Goal: Check status: Check status

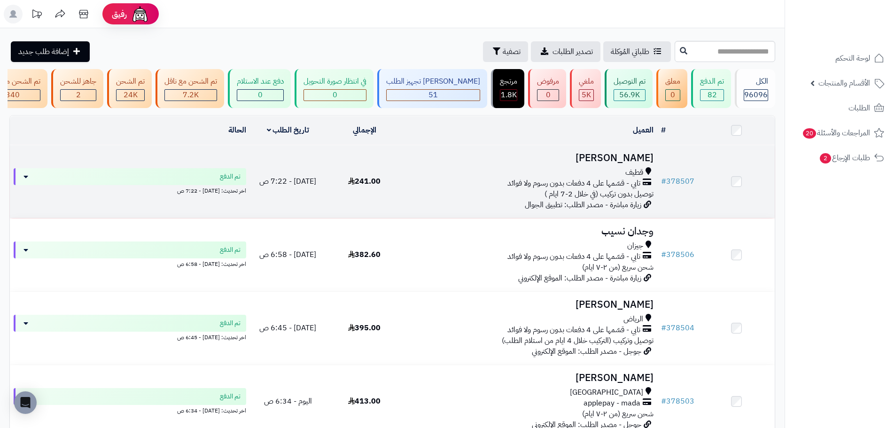
click at [369, 205] on td "241.00" at bounding box center [364, 181] width 77 height 73
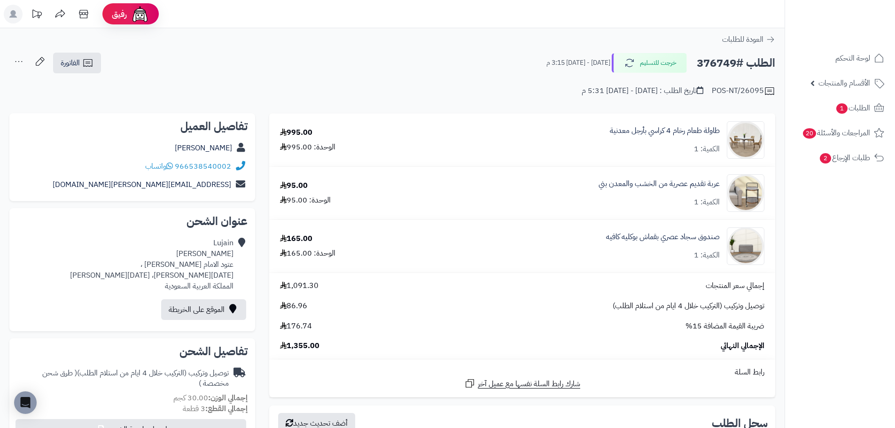
click at [722, 68] on h2 "الطلب #376749" at bounding box center [735, 63] width 78 height 19
copy h2 "376749"
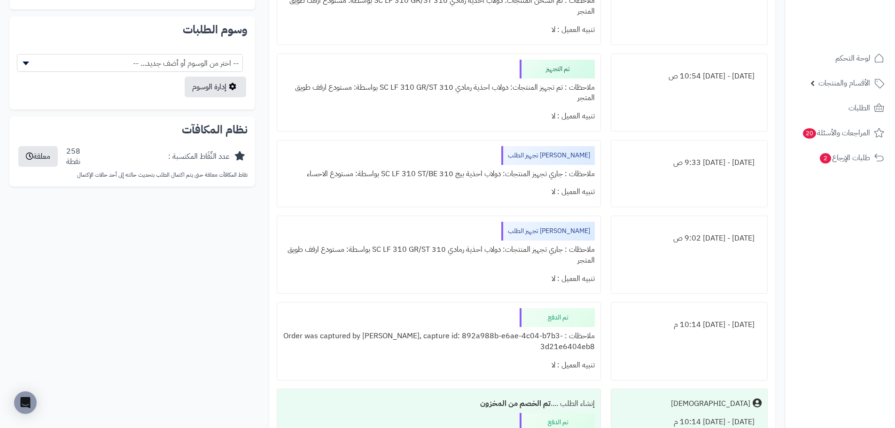
scroll to position [517, 0]
